Goal: Task Accomplishment & Management: Manage account settings

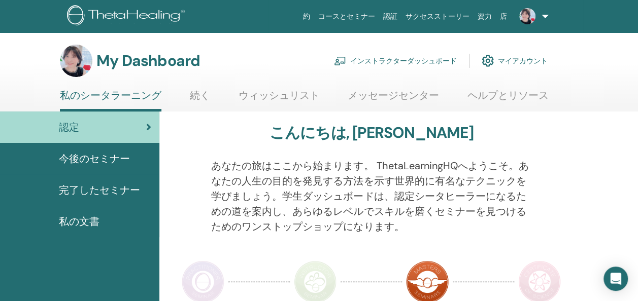
click at [423, 65] on link "インストラクターダッシュボード" at bounding box center [395, 61] width 123 height 22
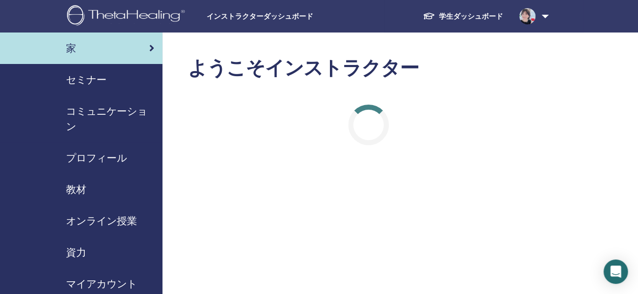
click at [76, 75] on span "セミナー" at bounding box center [86, 79] width 41 height 15
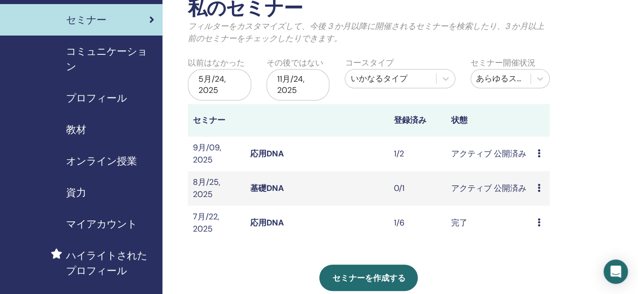
scroll to position [61, 0]
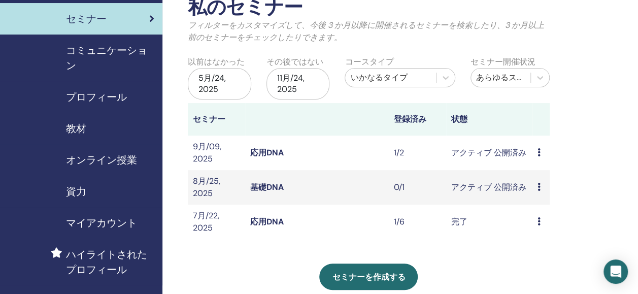
click at [266, 145] on td "応用DNA" at bounding box center [317, 152] width 144 height 35
click at [262, 149] on link "応用DNA" at bounding box center [266, 152] width 33 height 11
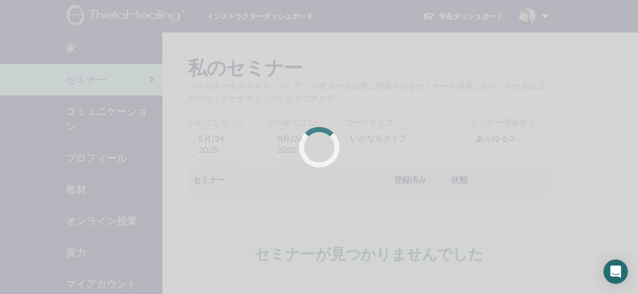
scroll to position [61, 0]
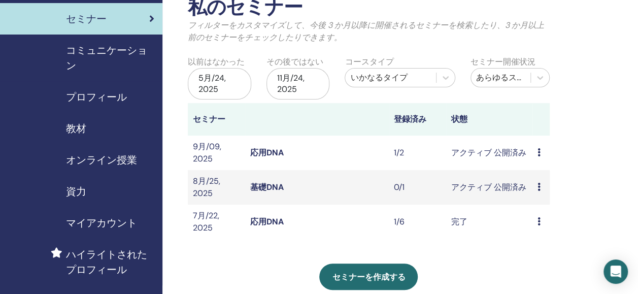
click at [265, 185] on link "基礎DNA" at bounding box center [266, 187] width 33 height 11
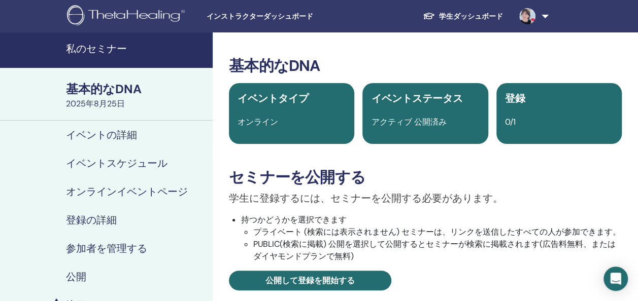
click at [109, 137] on h4 "イベントの詳細" at bounding box center [101, 135] width 71 height 12
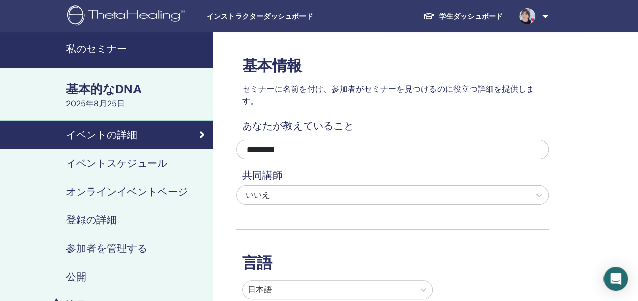
click at [111, 157] on h4 "イベントスケジュール" at bounding box center [116, 163] width 101 height 12
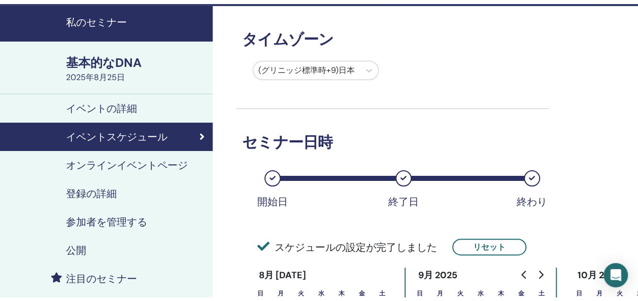
scroll to position [19, 0]
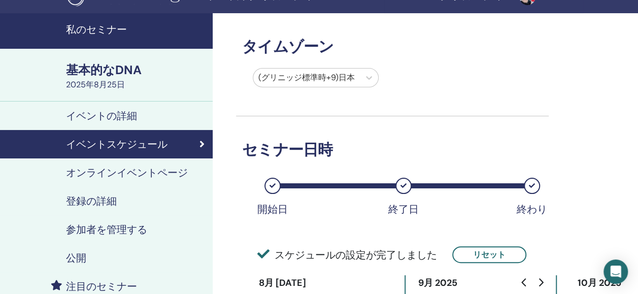
click at [105, 174] on h4 "オンラインイベントページ" at bounding box center [127, 172] width 122 height 12
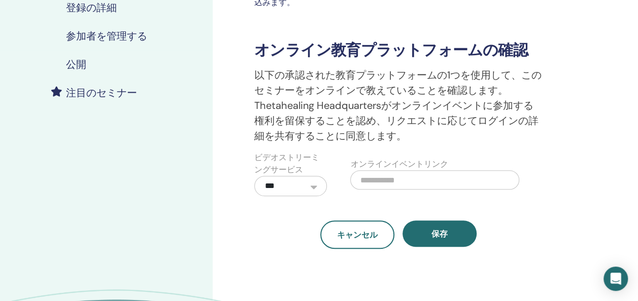
scroll to position [236, 0]
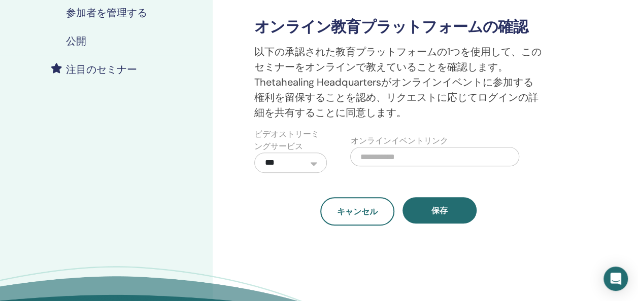
click at [370, 147] on input "text" at bounding box center [434, 156] width 169 height 19
paste input "**********"
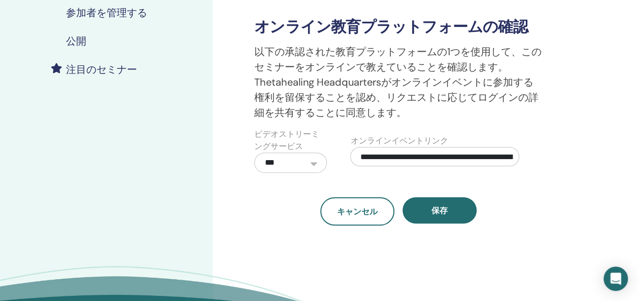
scroll to position [0, 174]
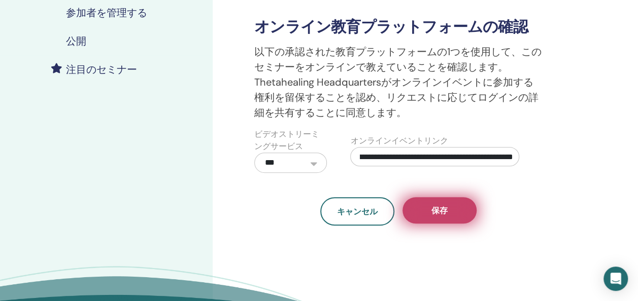
type input "**********"
click at [426, 197] on button "保存" at bounding box center [439, 210] width 74 height 26
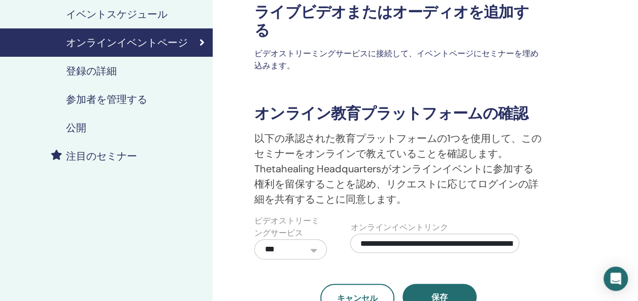
scroll to position [197, 0]
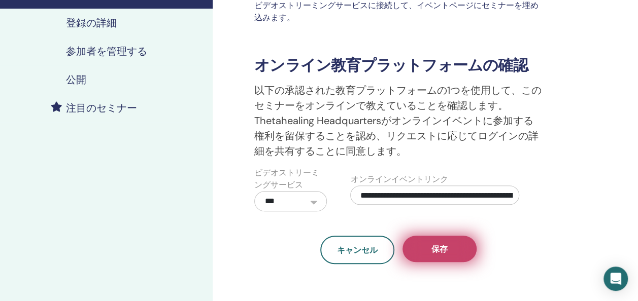
click at [420, 243] on button "保存" at bounding box center [439, 249] width 74 height 26
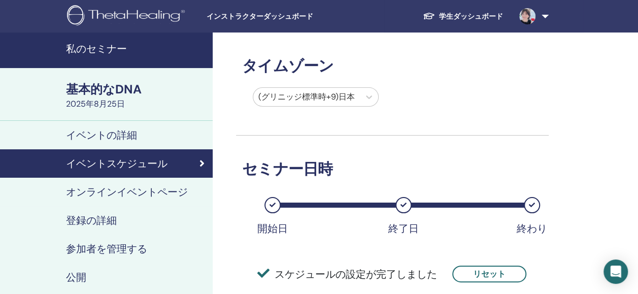
click at [145, 188] on h4 "オンラインイベントページ" at bounding box center [127, 192] width 122 height 12
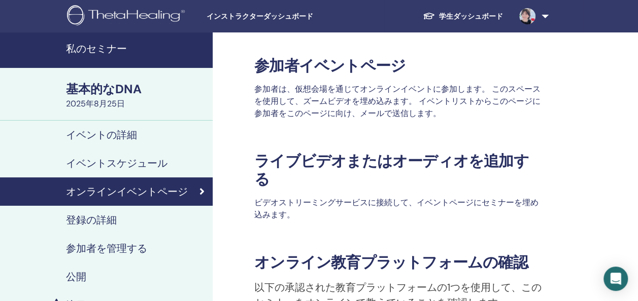
scroll to position [263, 0]
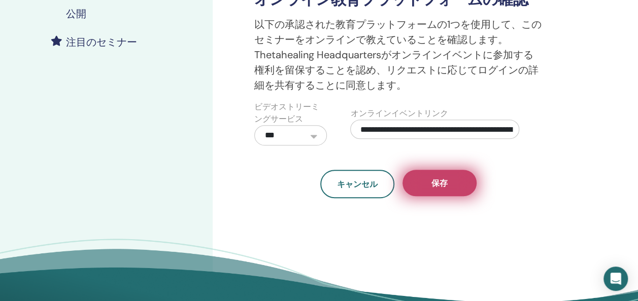
click at [444, 172] on button "保存" at bounding box center [439, 183] width 74 height 26
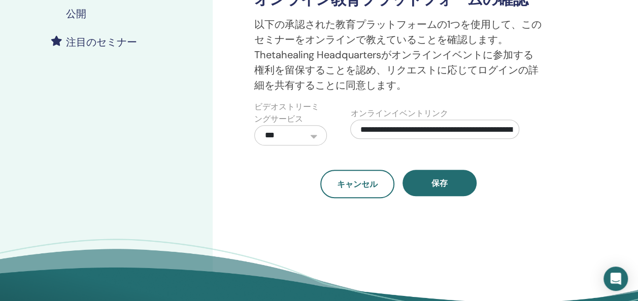
scroll to position [0, 0]
